Goal: Find specific page/section: Find specific page/section

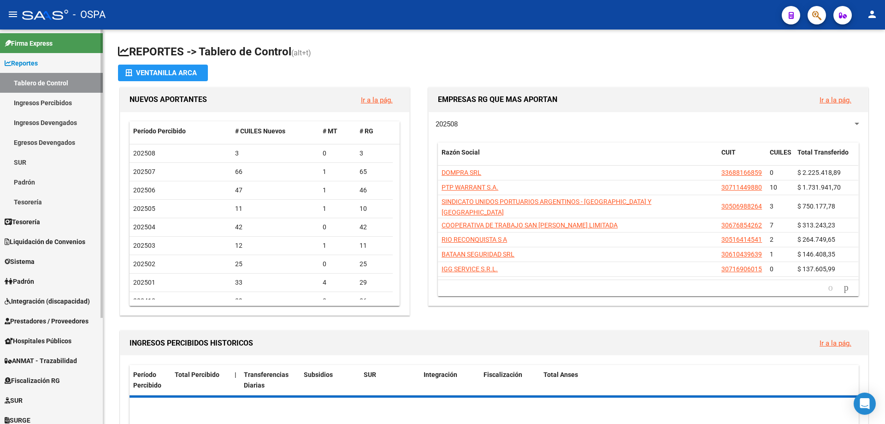
click at [22, 320] on span "Prestadores / Proveedores" at bounding box center [47, 321] width 84 height 10
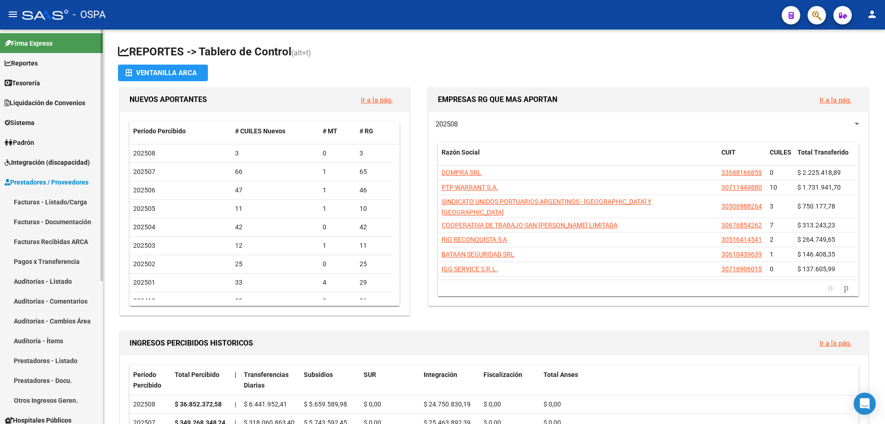
click at [36, 200] on link "Facturas - Listado/Carga" at bounding box center [51, 202] width 103 height 20
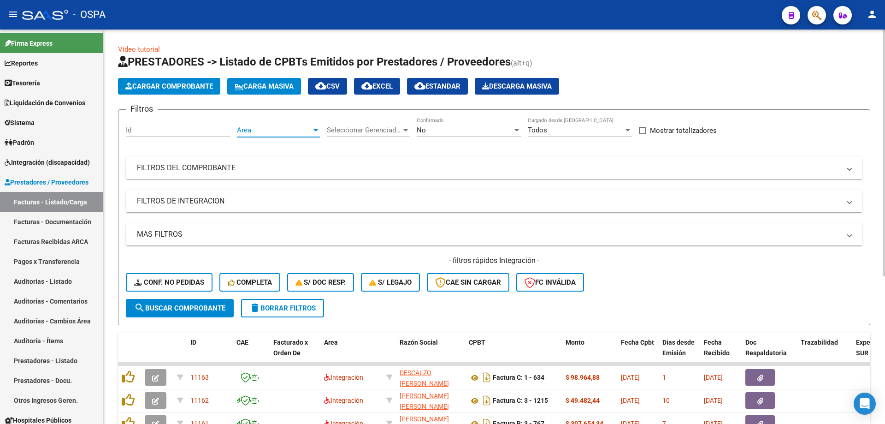
click at [282, 132] on span "Area" at bounding box center [274, 130] width 75 height 8
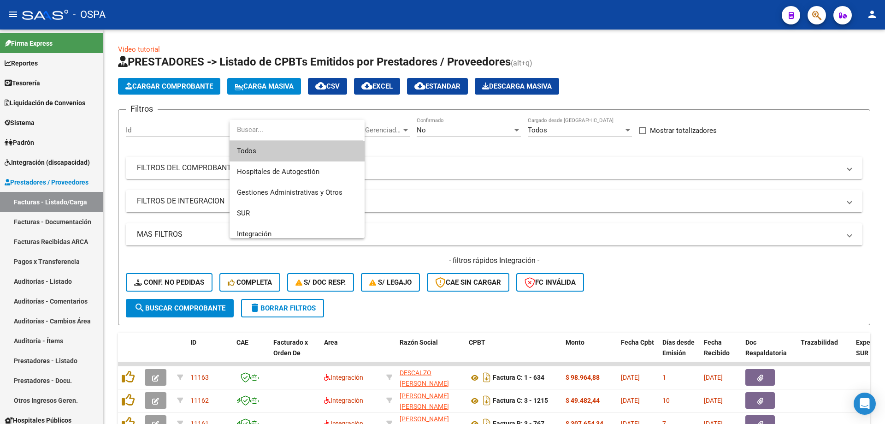
click at [281, 148] on span "Todos" at bounding box center [297, 151] width 120 height 21
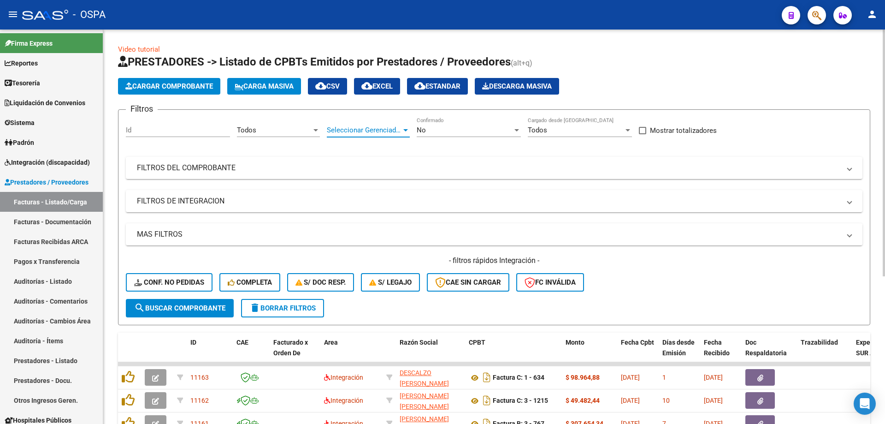
click at [350, 129] on span "Seleccionar Gerenciador" at bounding box center [364, 130] width 75 height 8
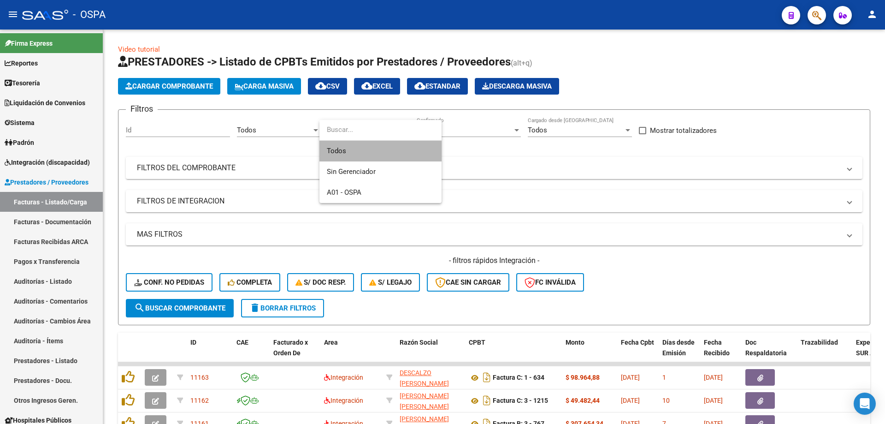
click at [361, 150] on span "Todos" at bounding box center [380, 151] width 107 height 21
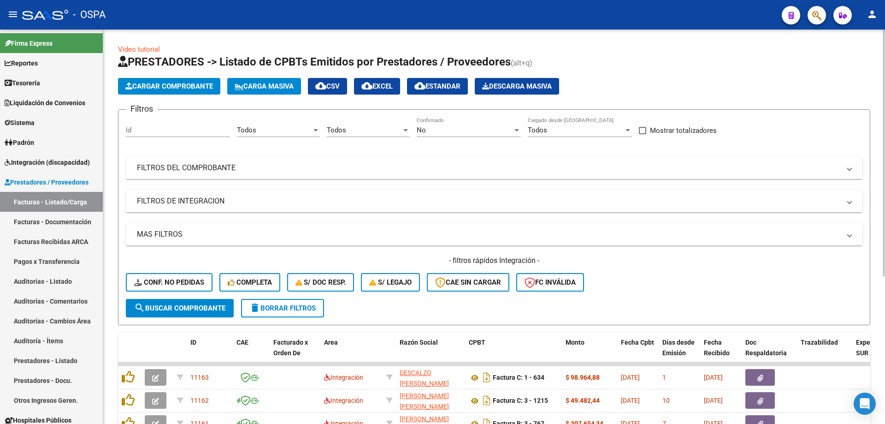
click at [450, 124] on div "No Confirmado" at bounding box center [469, 127] width 104 height 20
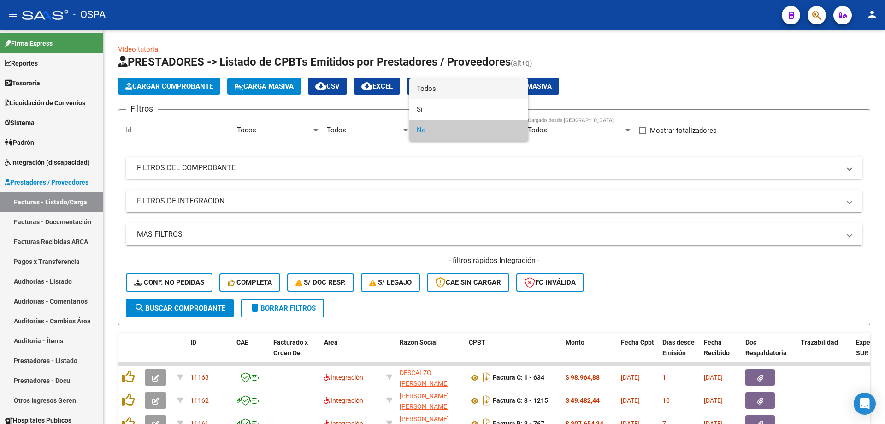
click at [452, 88] on span "Todos" at bounding box center [469, 88] width 104 height 21
